Goal: Task Accomplishment & Management: Use online tool/utility

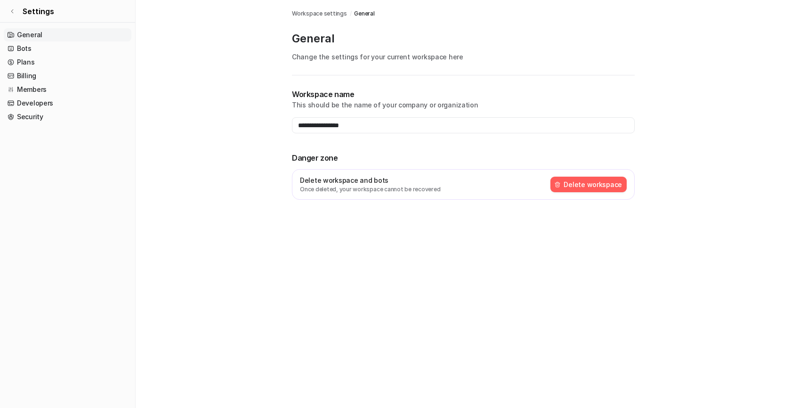
click at [36, 33] on link "General" at bounding box center [68, 34] width 128 height 13
click at [22, 51] on link "Bots" at bounding box center [68, 48] width 128 height 13
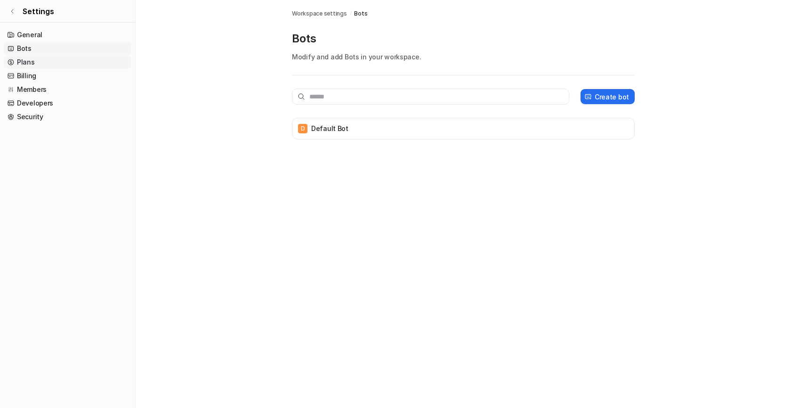
click at [26, 60] on link "Plans" at bounding box center [68, 62] width 128 height 13
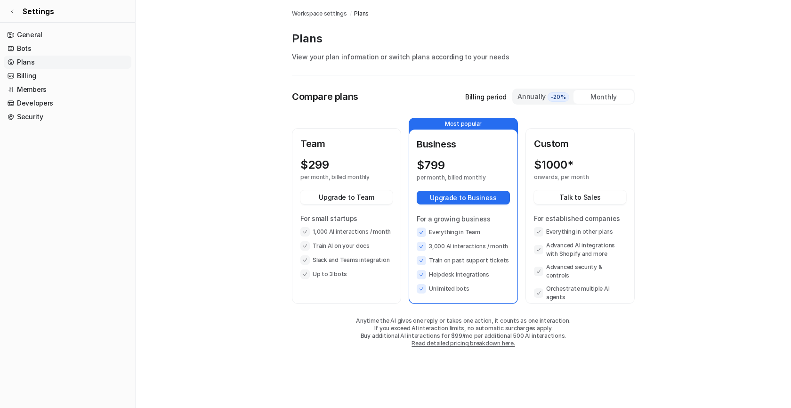
click at [566, 172] on div "$ 1000* onwards, per month" at bounding box center [580, 169] width 92 height 23
click at [377, 258] on li "Slack and Teams integration" at bounding box center [346, 259] width 92 height 9
click at [323, 163] on p "$ 299" at bounding box center [314, 164] width 29 height 13
click at [323, 164] on p "$ 299" at bounding box center [314, 164] width 29 height 13
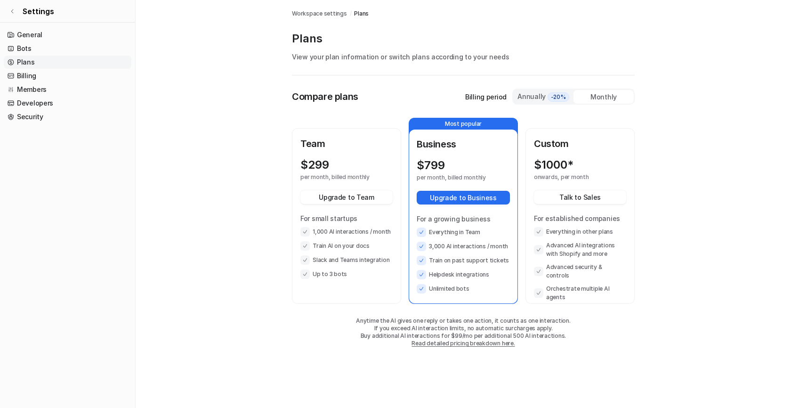
click at [554, 166] on p "$ 1000*" at bounding box center [554, 164] width 40 height 13
click at [454, 176] on p "per month, billed monthly" at bounding box center [455, 178] width 76 height 8
click at [312, 170] on p "$ 299" at bounding box center [314, 164] width 29 height 13
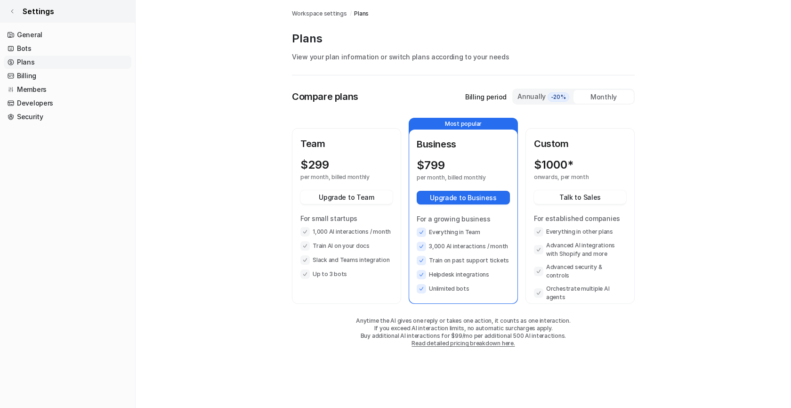
click at [11, 12] on icon at bounding box center [12, 11] width 6 height 6
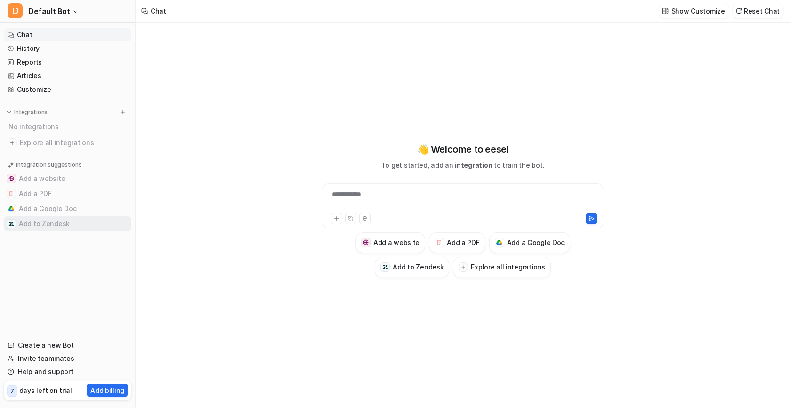
click at [36, 229] on button "Add to Zendesk" at bounding box center [68, 223] width 128 height 15
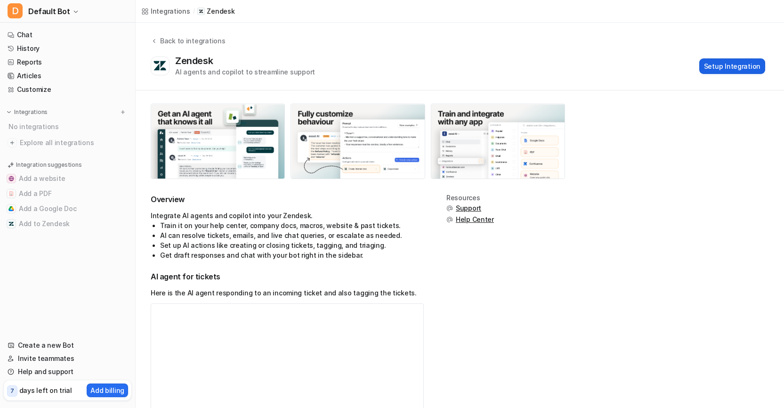
click at [741, 69] on button "Setup Integration" at bounding box center [732, 66] width 66 height 16
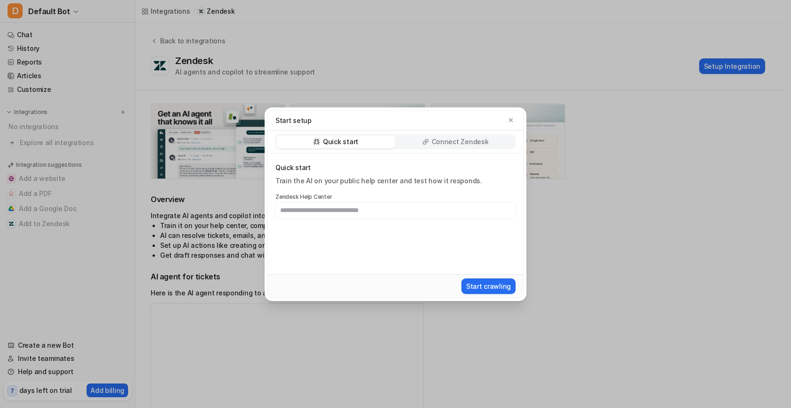
click at [383, 208] on input "text" at bounding box center [395, 210] width 240 height 16
click at [444, 141] on p "Connect Zendesk" at bounding box center [460, 141] width 57 height 9
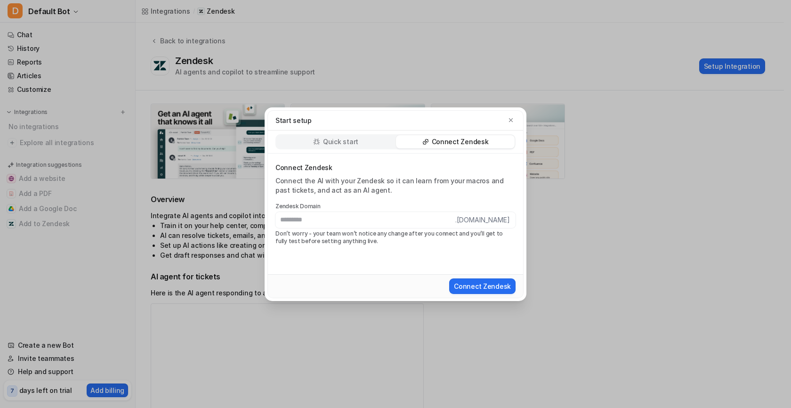
drag, startPoint x: 76, startPoint y: 149, endPoint x: 312, endPoint y: 191, distance: 239.4
click at [76, 149] on div "Start setup Quick start Connect Zendesk Connect Zendesk Connect the AI with you…" at bounding box center [395, 204] width 791 height 408
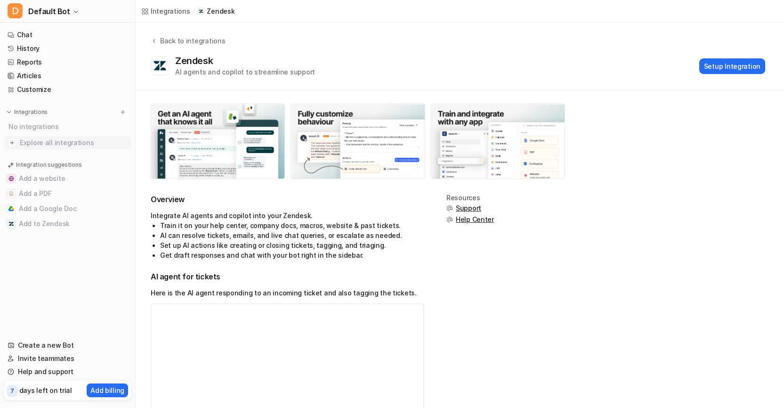
click at [45, 144] on span "Explore all integrations" at bounding box center [74, 142] width 108 height 15
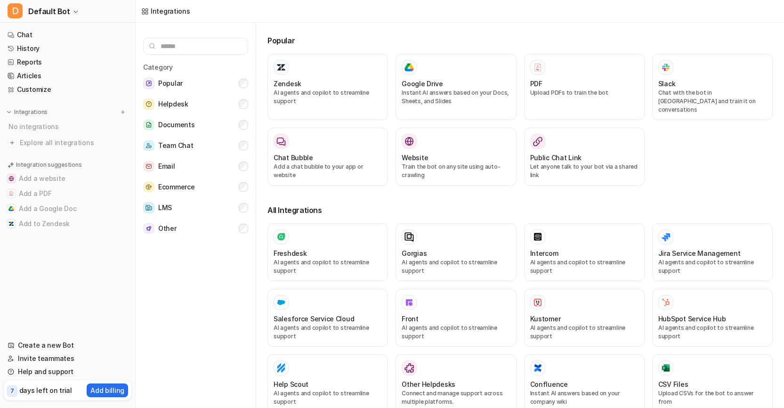
click at [212, 48] on input "text" at bounding box center [195, 46] width 105 height 17
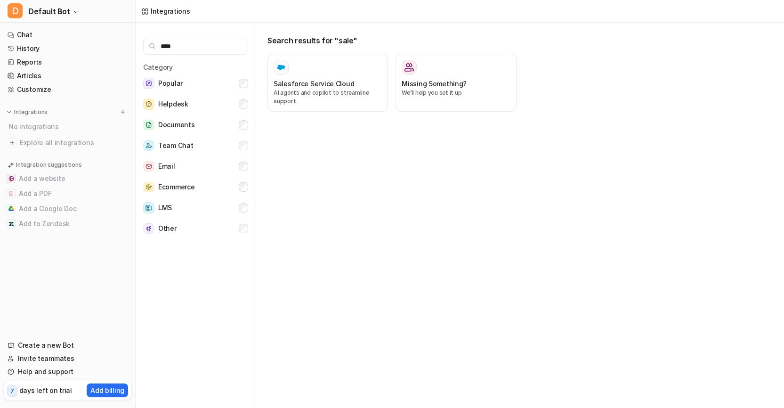
type input "*****"
type input "****"
click at [523, 299] on div "Search results for "goog" Google Drive Instant AI answers based on your Docs, S…" at bounding box center [524, 217] width 520 height 389
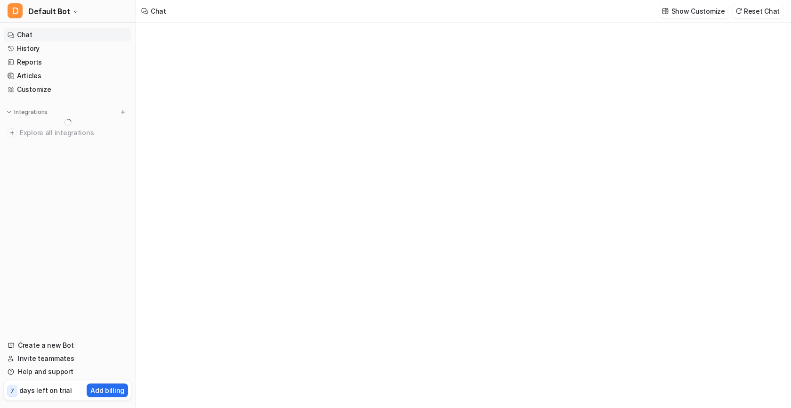
type textarea "**********"
